Goal: Find contact information: Obtain details needed to contact an individual or organization

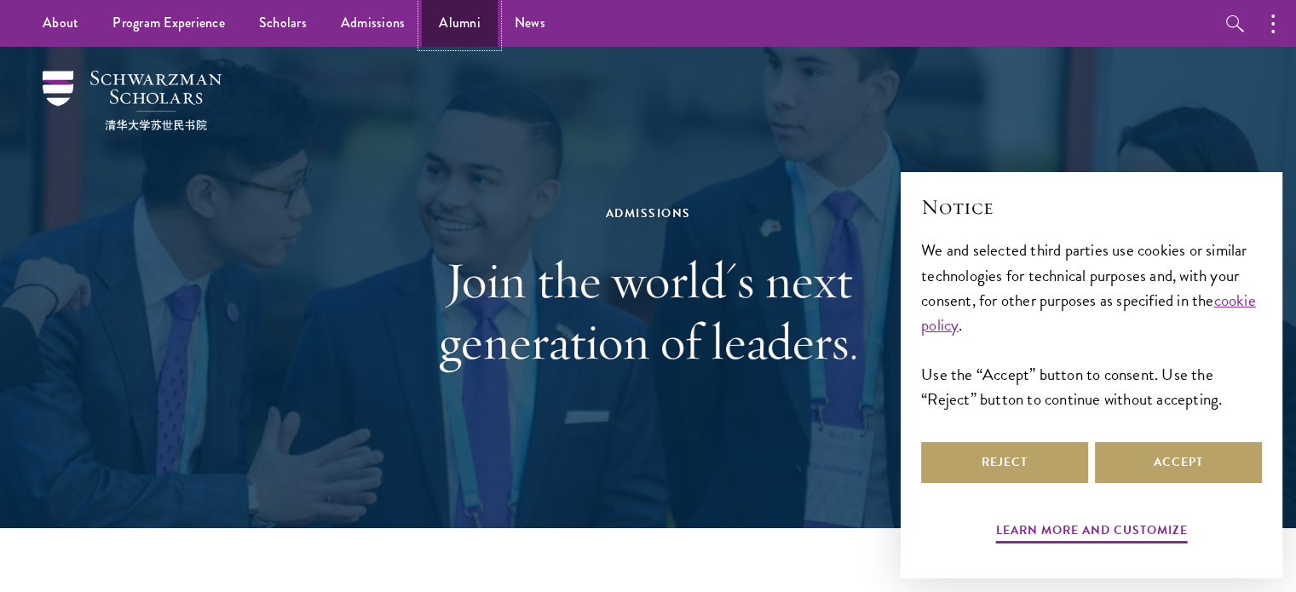
click at [446, 25] on link "Alumni" at bounding box center [460, 23] width 76 height 47
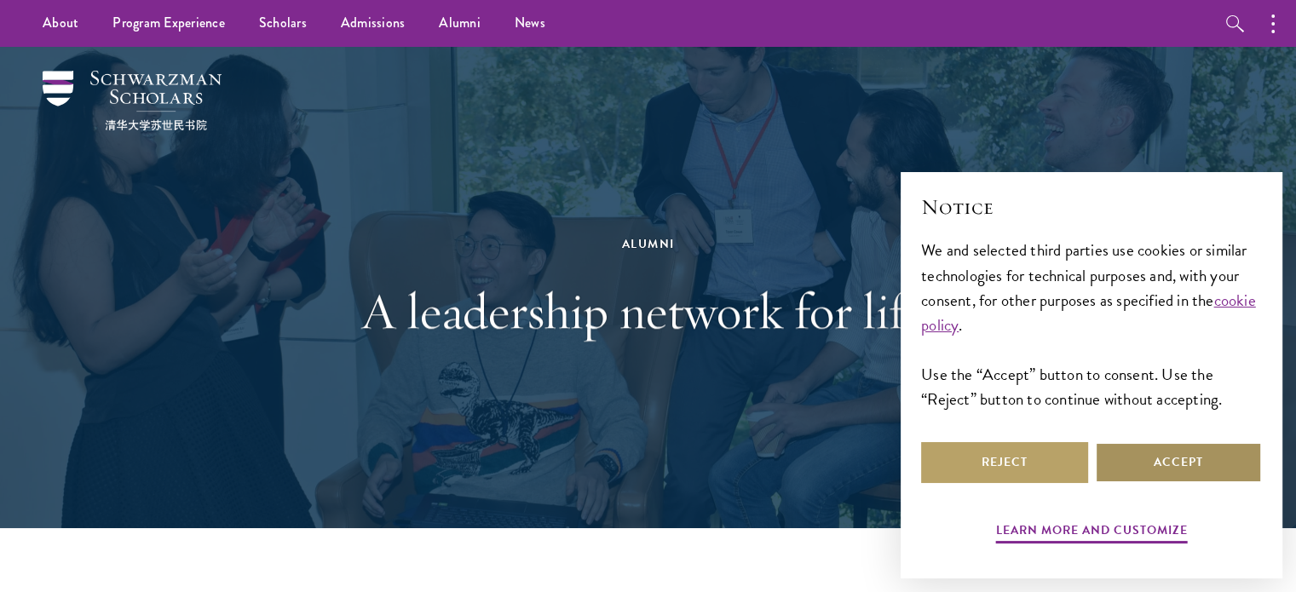
click at [1155, 458] on button "Accept" at bounding box center [1178, 462] width 167 height 41
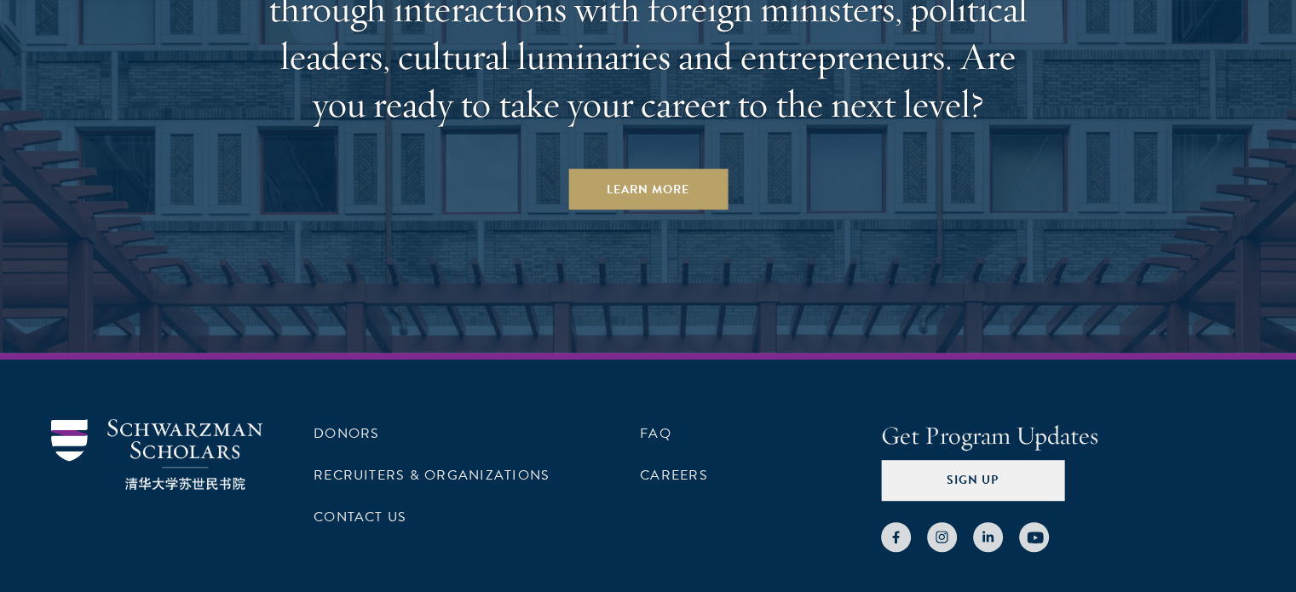
scroll to position [7488, 0]
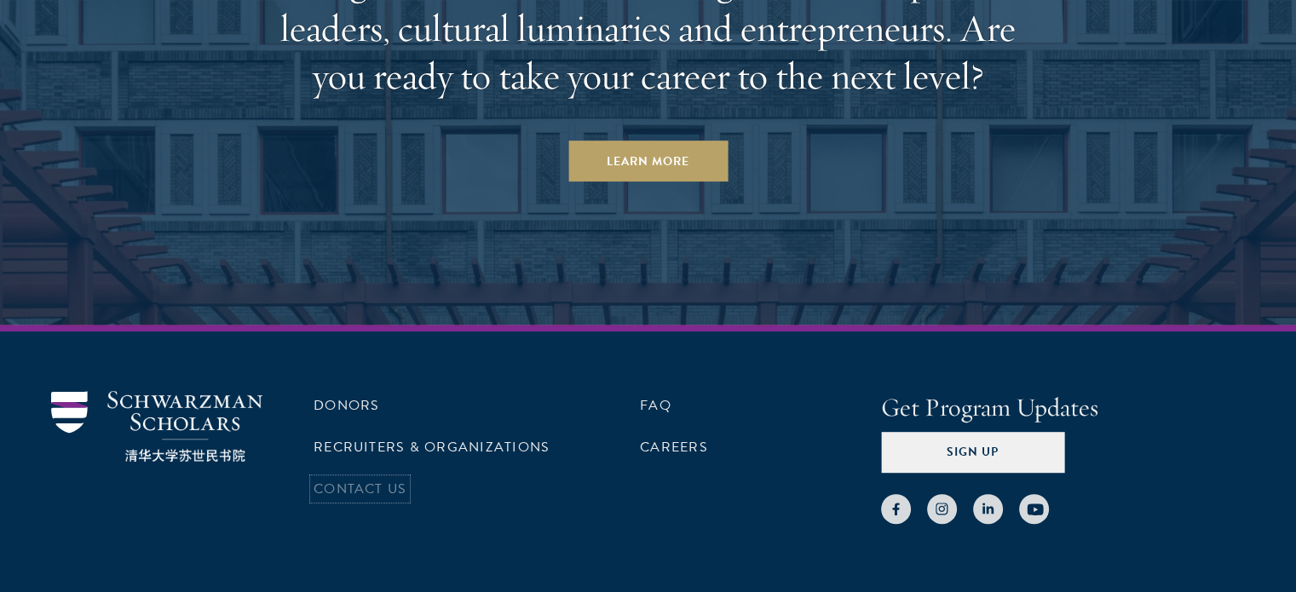
click at [373, 479] on link "Contact Us" at bounding box center [360, 489] width 93 height 20
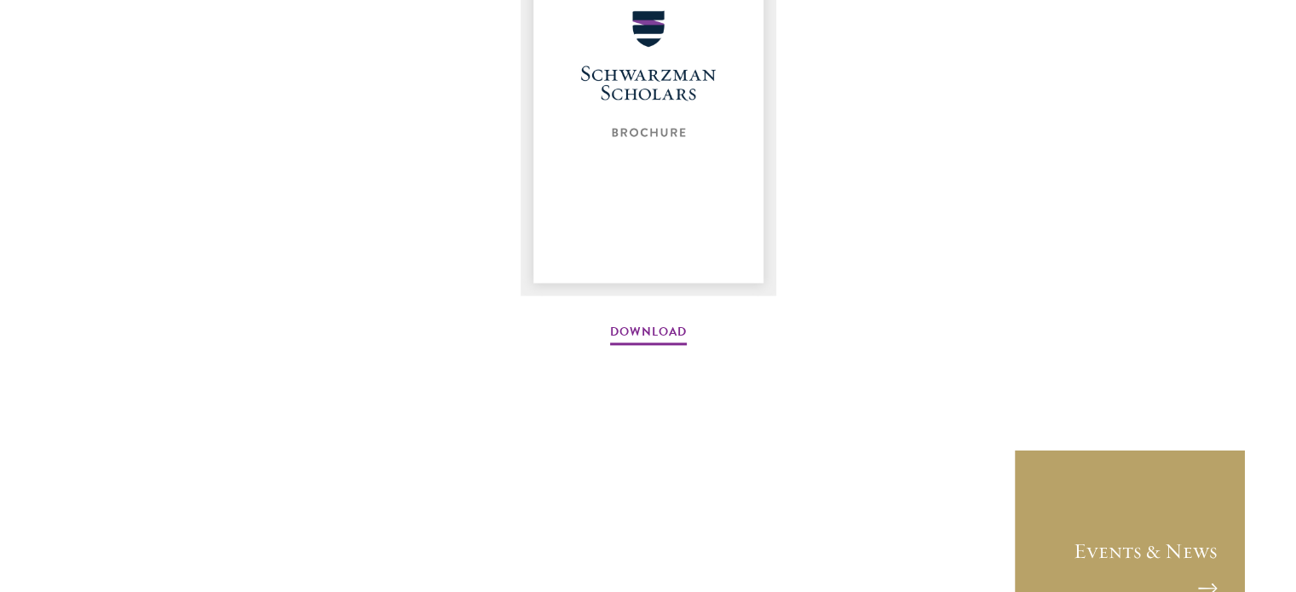
scroll to position [2471, 0]
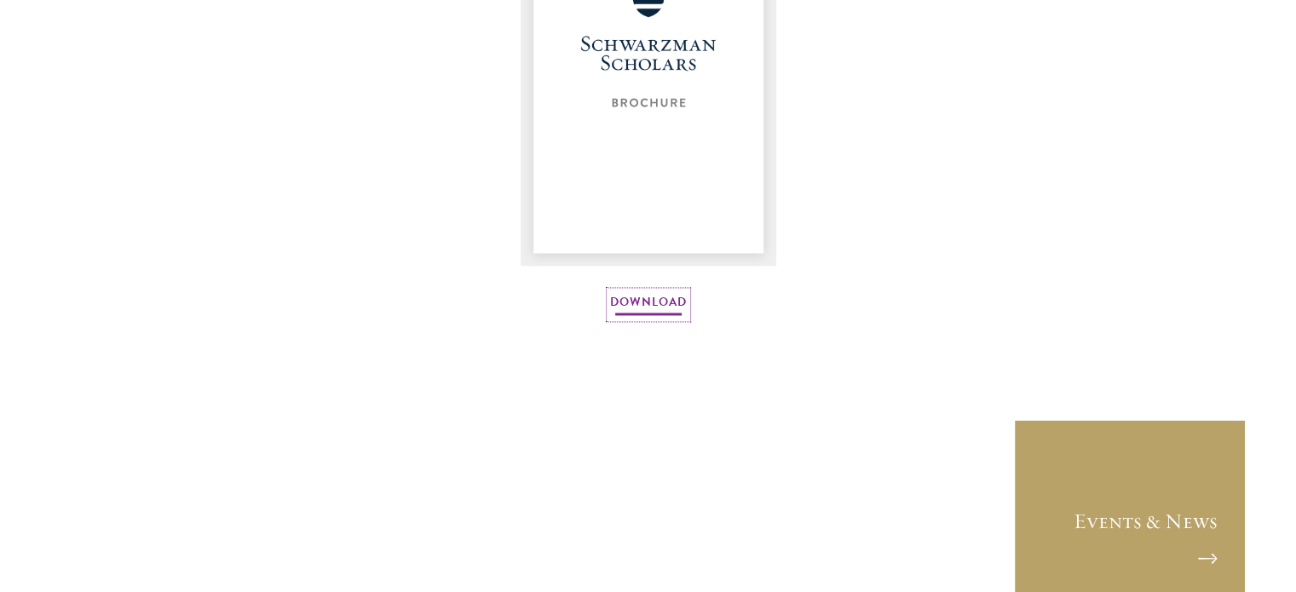
click at [636, 308] on link "Download" at bounding box center [648, 304] width 77 height 26
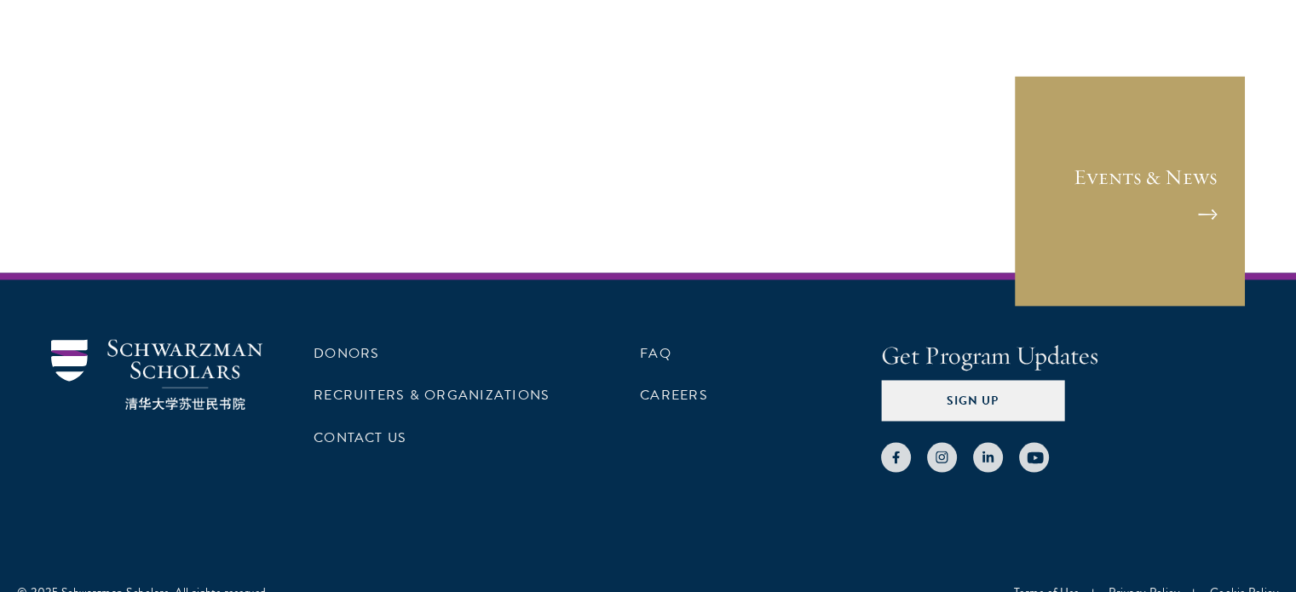
scroll to position [2840, 0]
